Goal: Task Accomplishment & Management: Complete application form

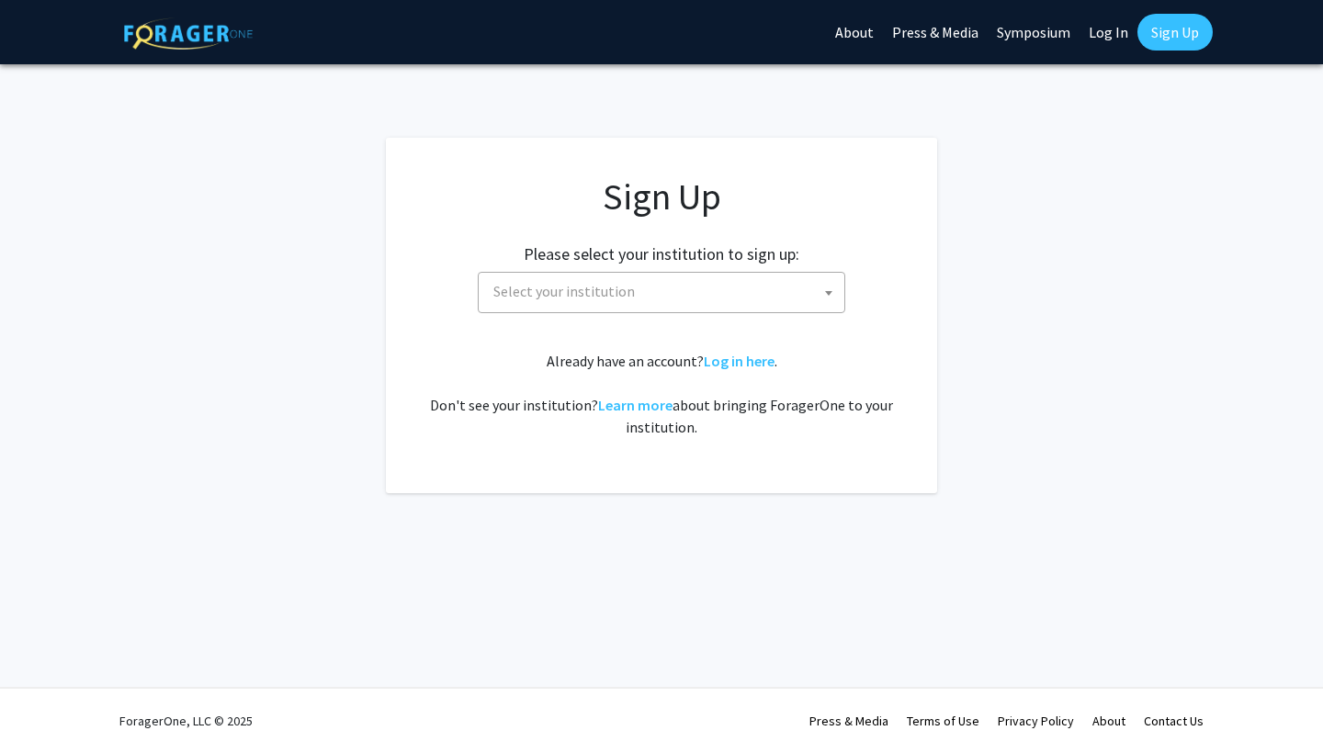
click at [632, 302] on span "Select your institution" at bounding box center [665, 292] width 358 height 38
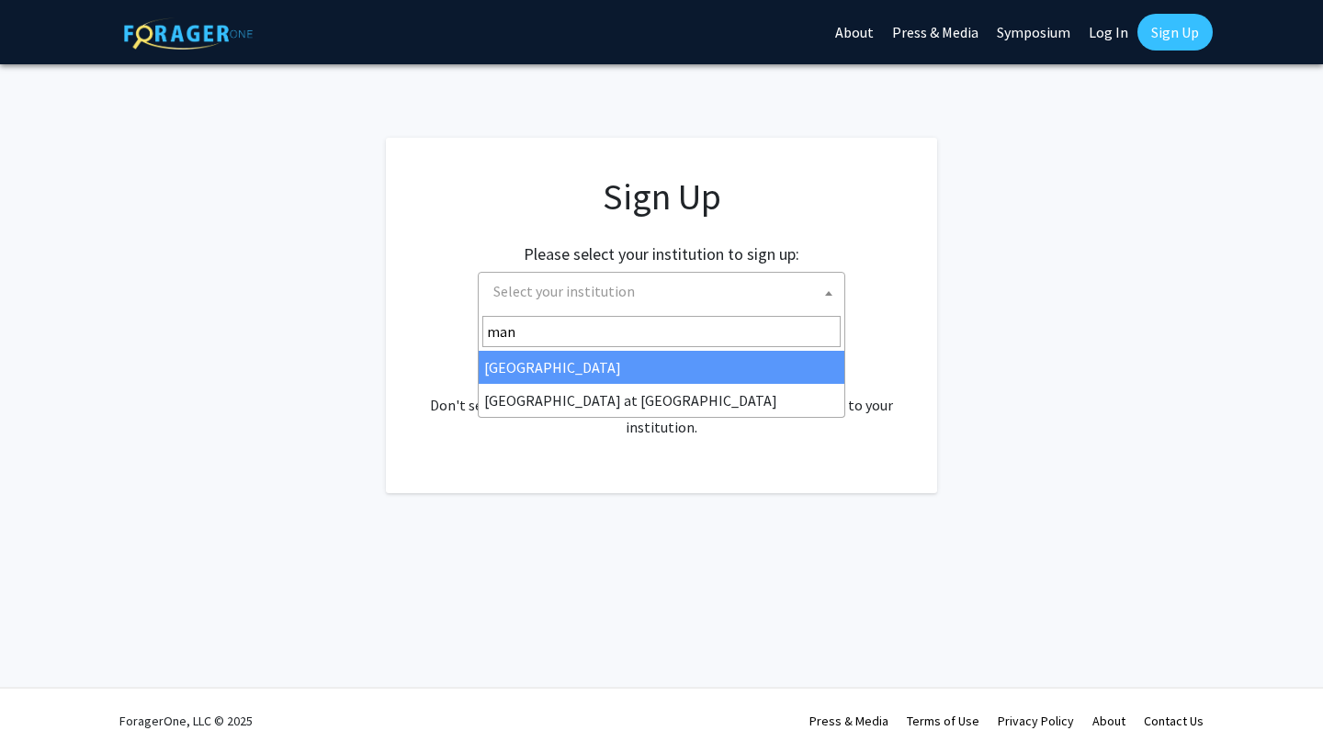
type input "mano"
select select "18"
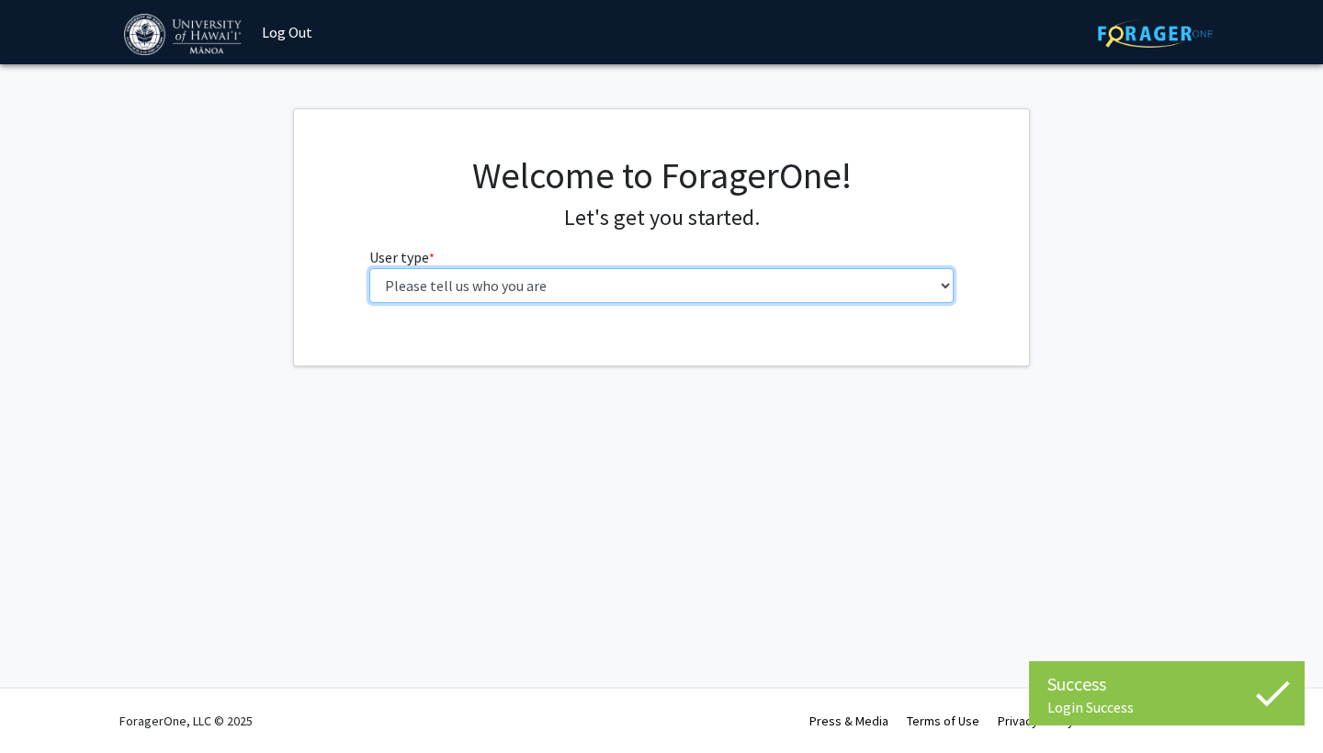
click at [656, 284] on select "Please tell us who you are Undergraduate Student Master's Student Doctoral Cand…" at bounding box center [661, 285] width 585 height 35
select select "1: undergrad"
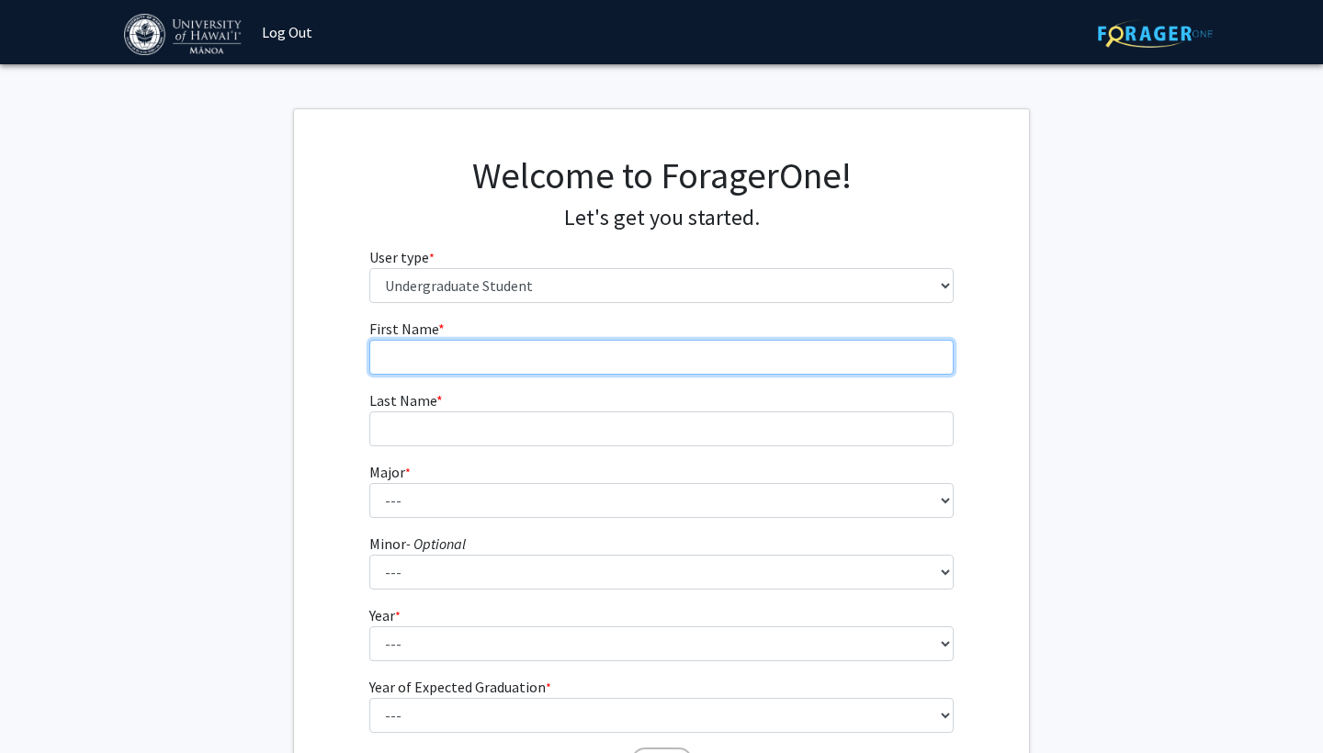
click at [632, 347] on input "First Name * required" at bounding box center [661, 357] width 585 height 35
type input "Haliimaile"
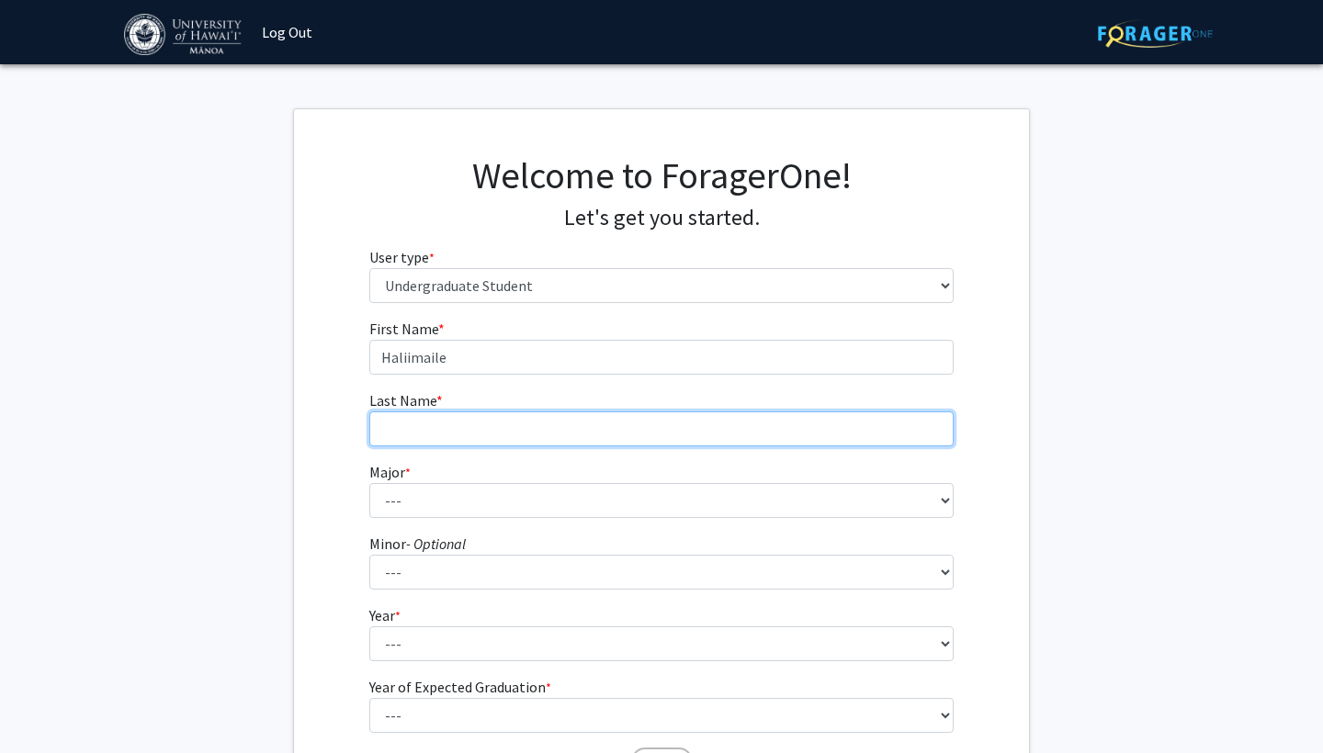
type input "t"
type input "Tenn"
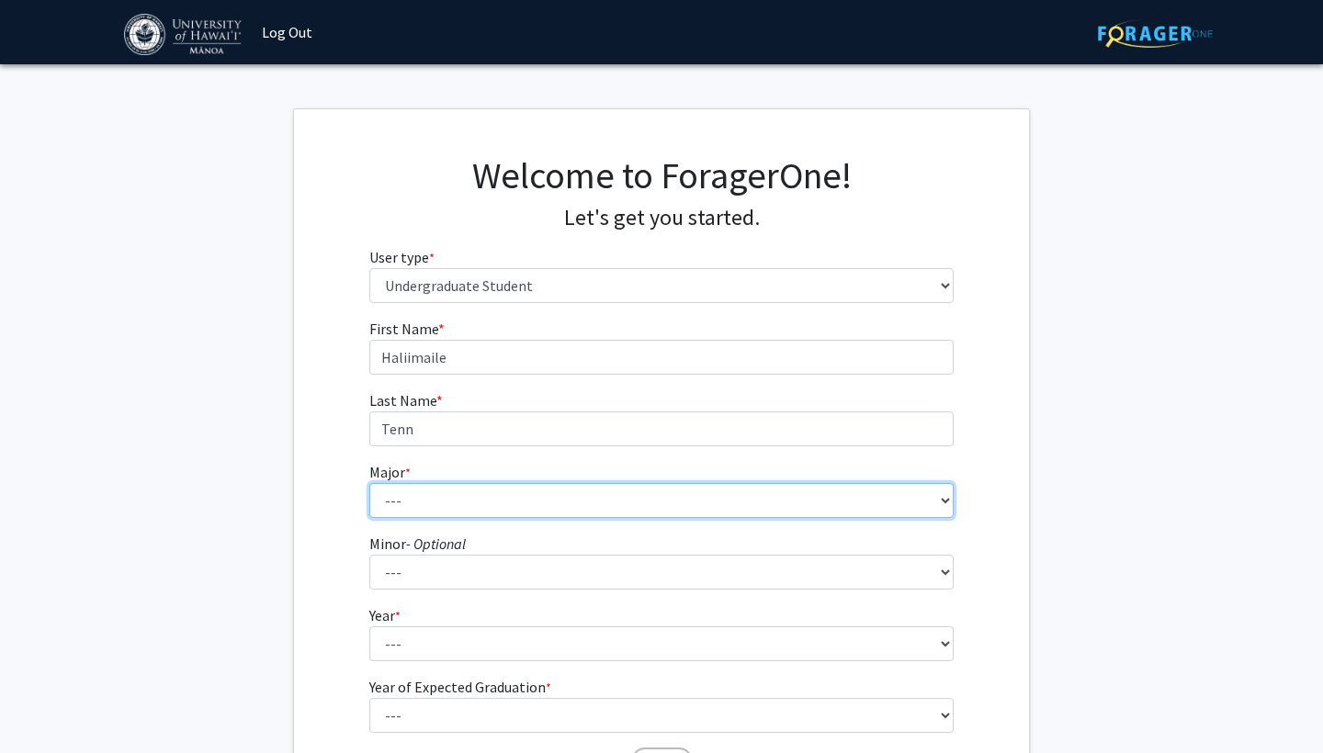
select select "13: 1395"
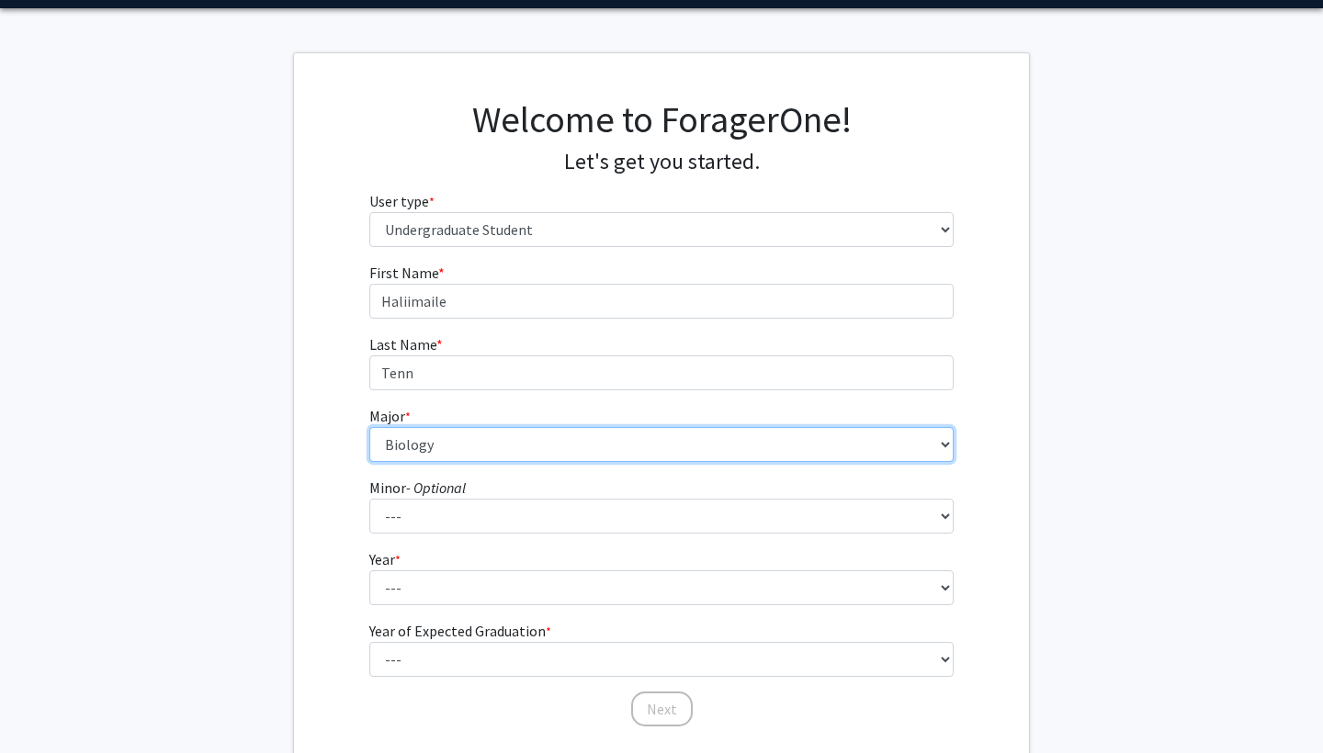
scroll to position [61, 0]
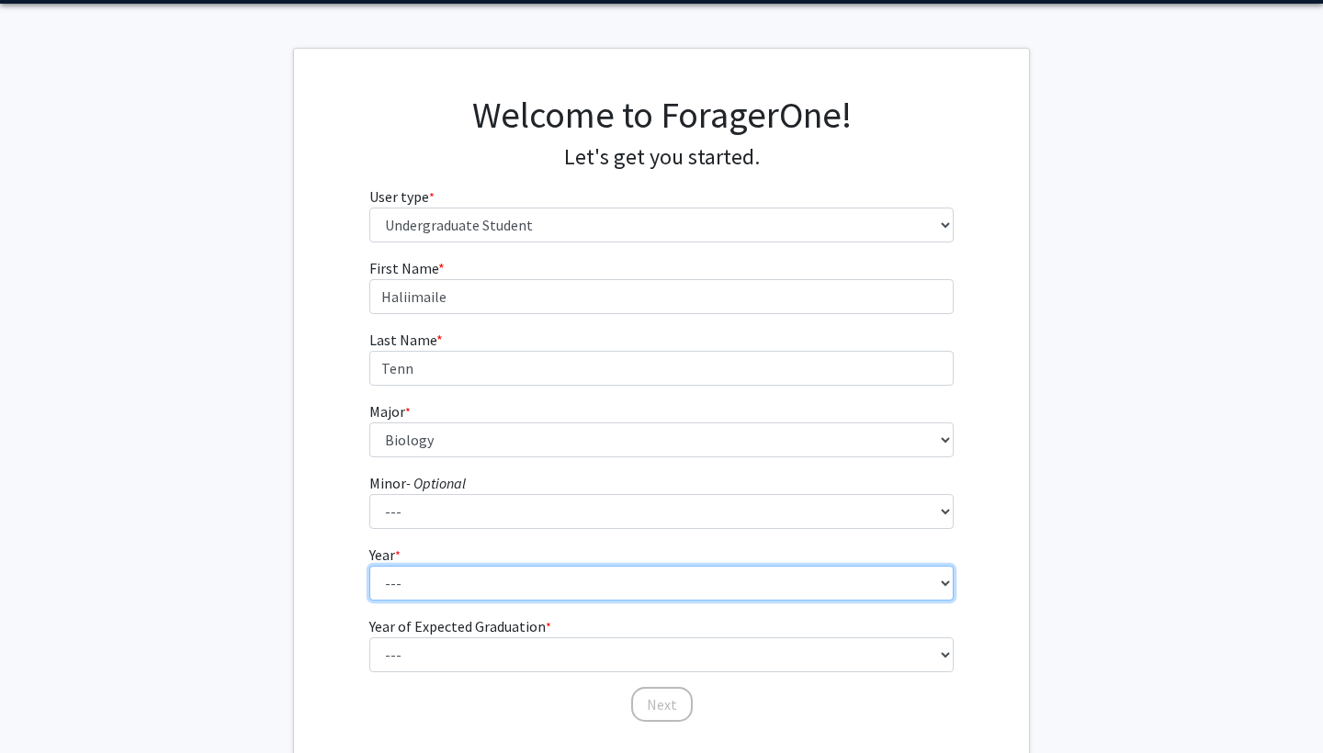
select select "3: junior"
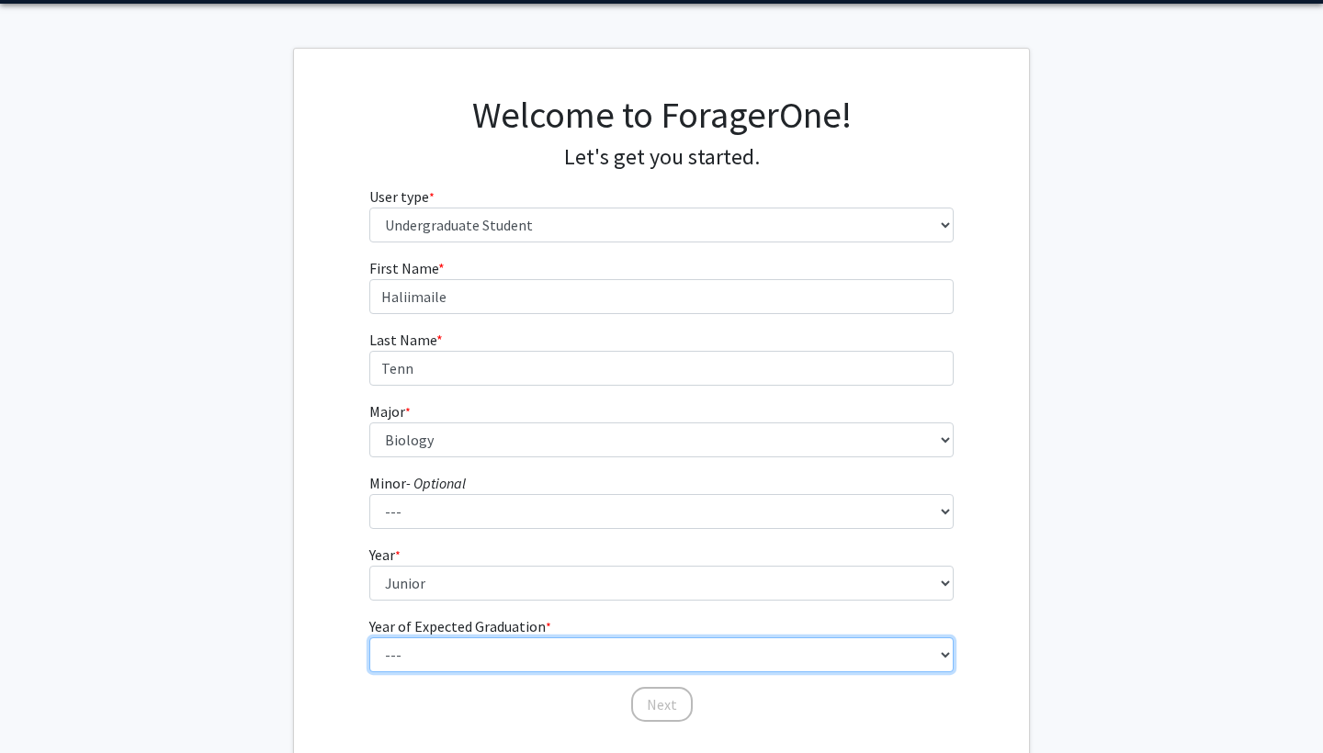
select select "2: 2026"
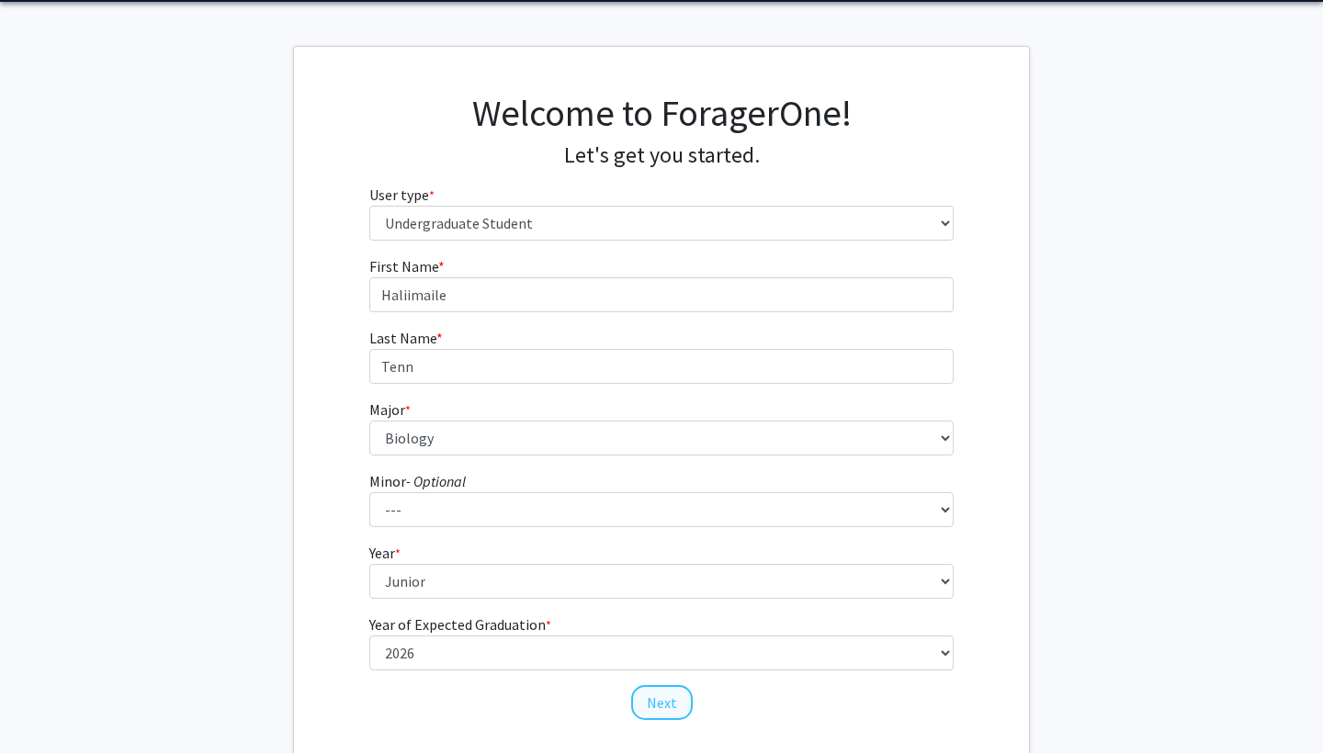
click at [685, 697] on button "Next" at bounding box center [662, 702] width 62 height 35
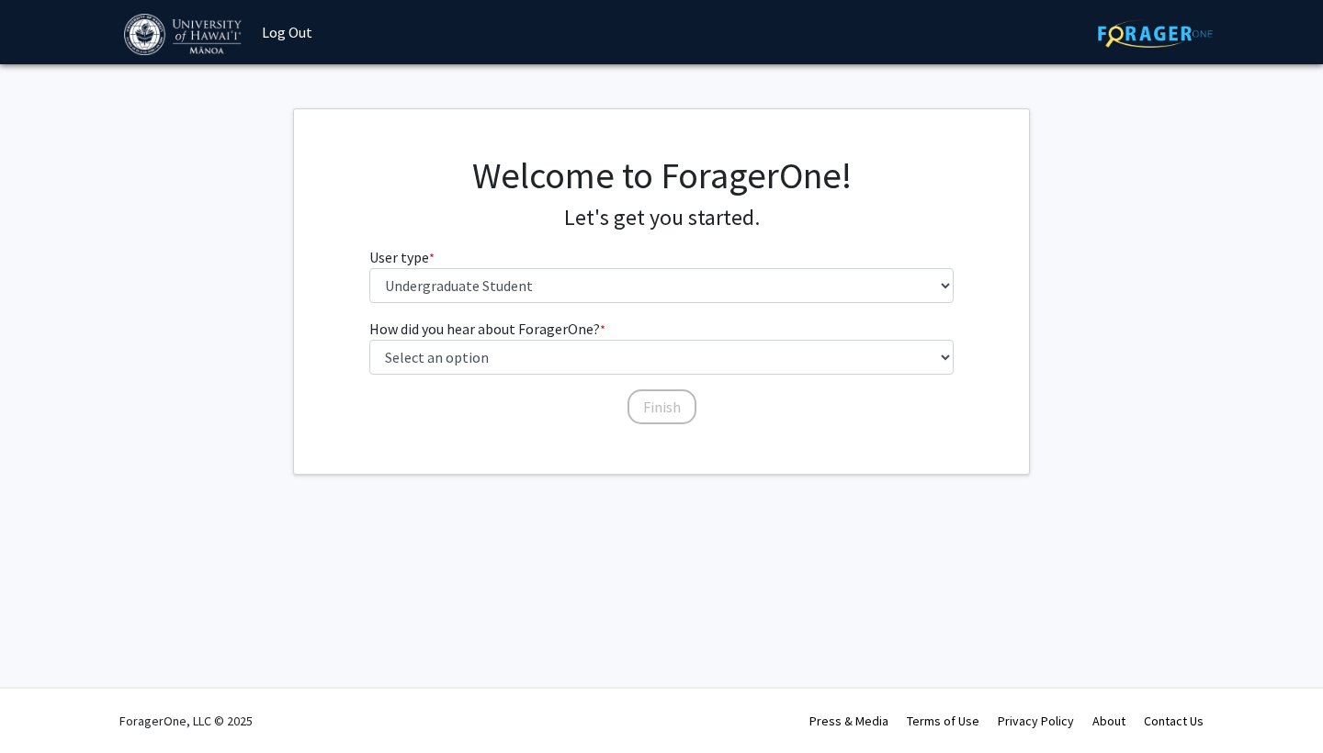
click at [679, 266] on fg-select "User type * required Please tell us who you are Undergraduate Student Master's …" at bounding box center [661, 274] width 585 height 57
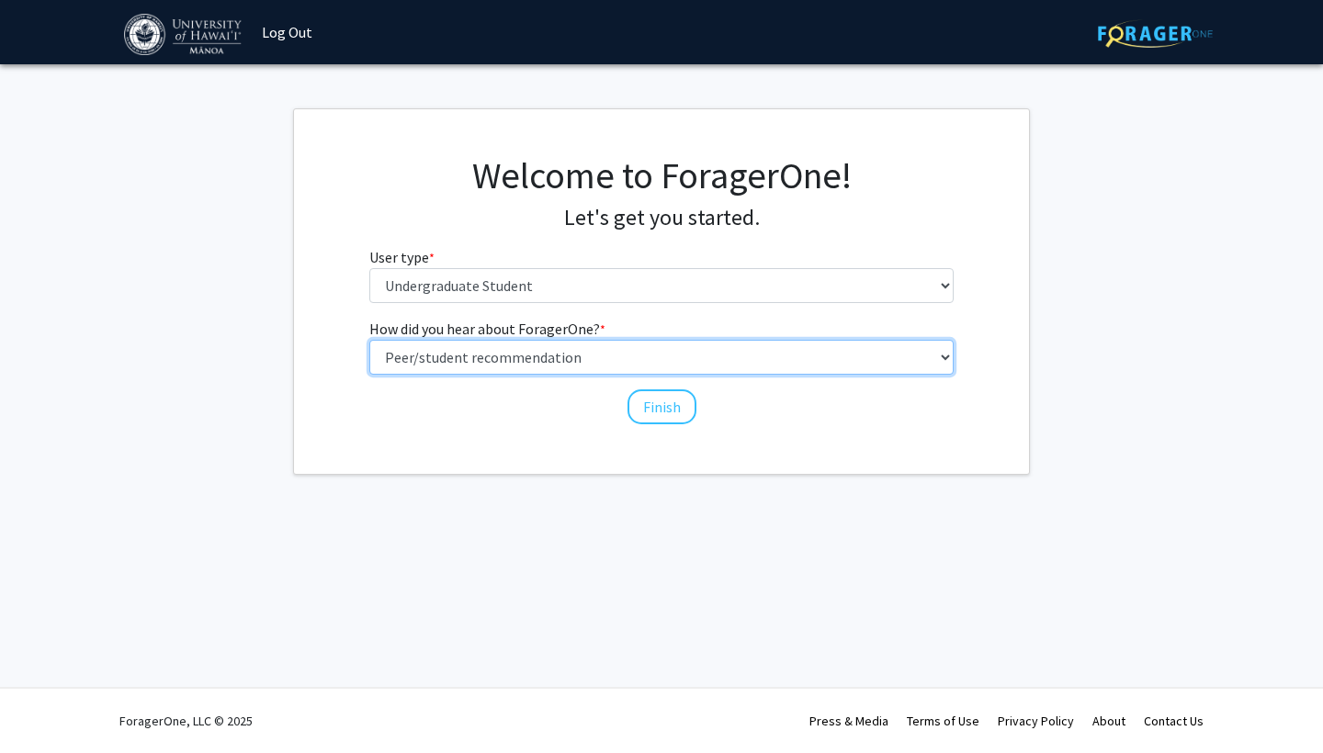
select select "2: faculty_recommendation"
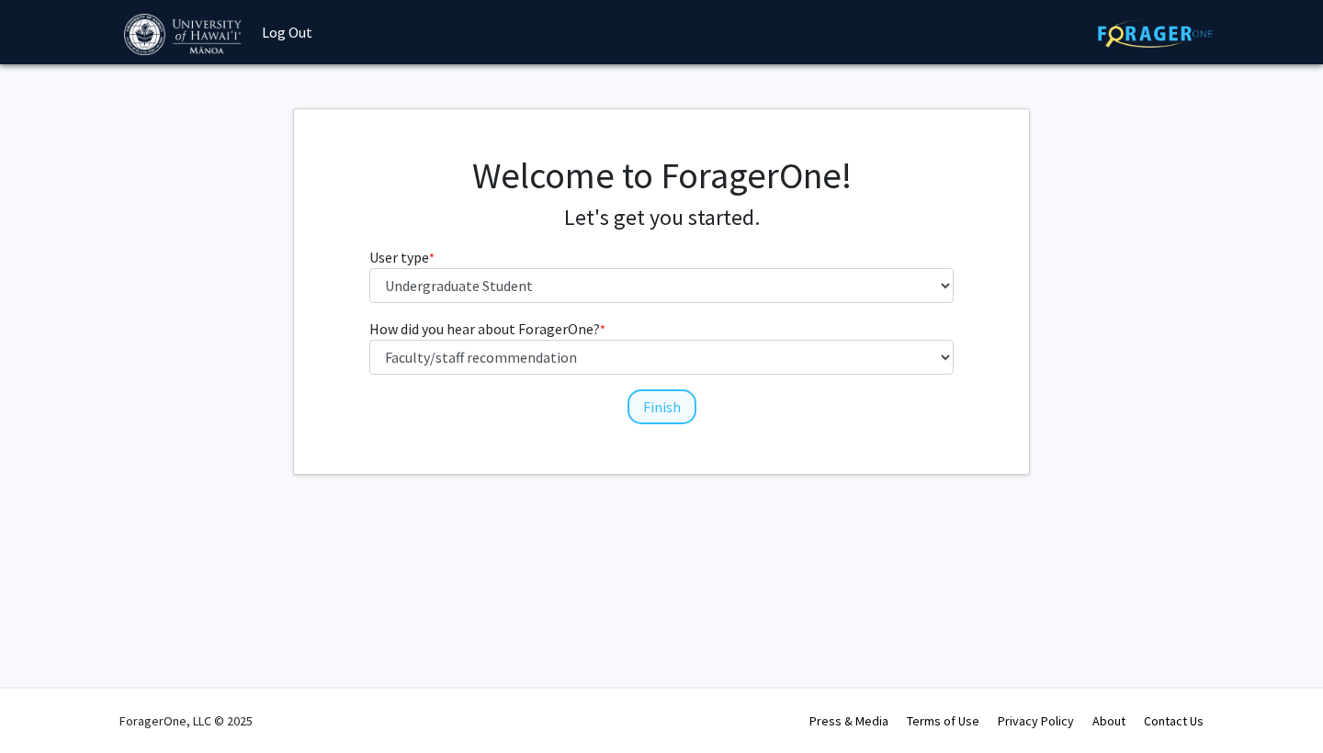
click at [674, 403] on button "Finish" at bounding box center [662, 407] width 69 height 35
